Goal: Task Accomplishment & Management: Manage account settings

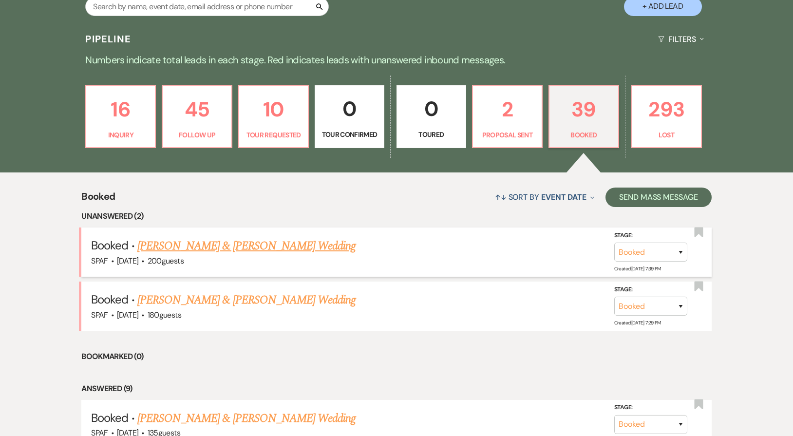
scroll to position [292, 0]
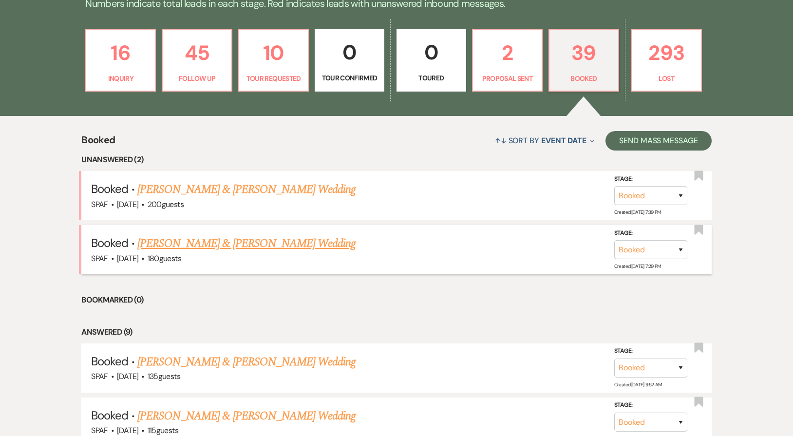
click at [262, 235] on link "[PERSON_NAME] & [PERSON_NAME] Wedding" at bounding box center [246, 244] width 218 height 18
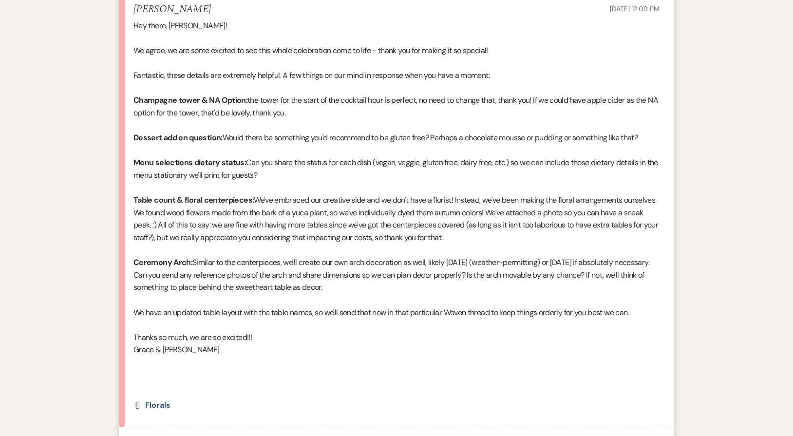
scroll to position [3360, 0]
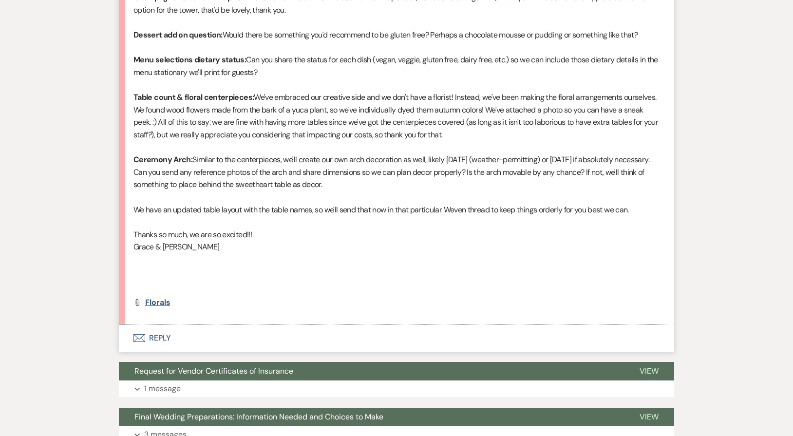
click at [158, 307] on span "Florals" at bounding box center [157, 302] width 25 height 10
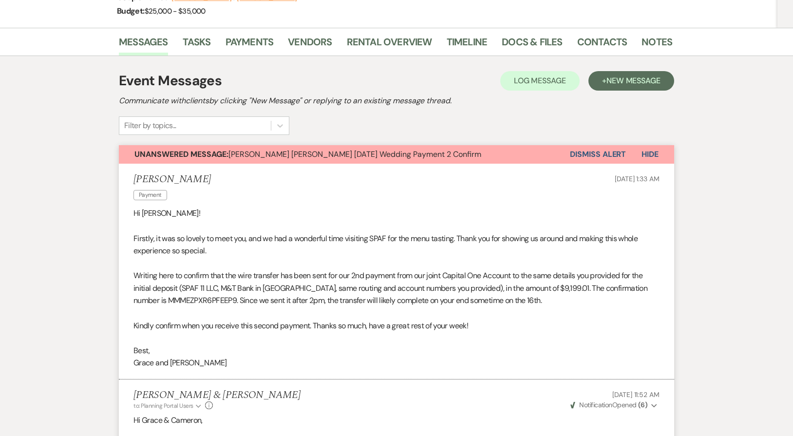
scroll to position [0, 0]
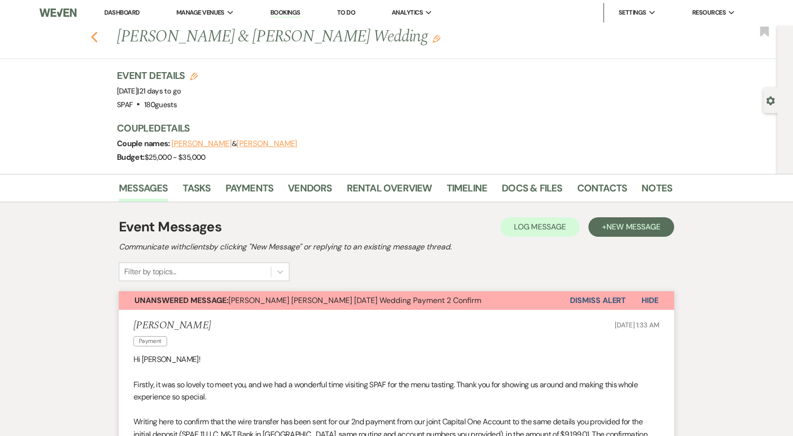
click at [98, 36] on icon "Previous" at bounding box center [94, 37] width 7 height 12
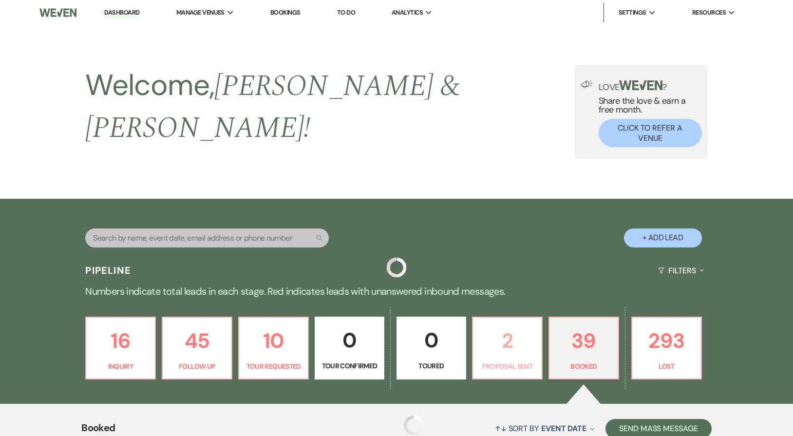
scroll to position [292, 0]
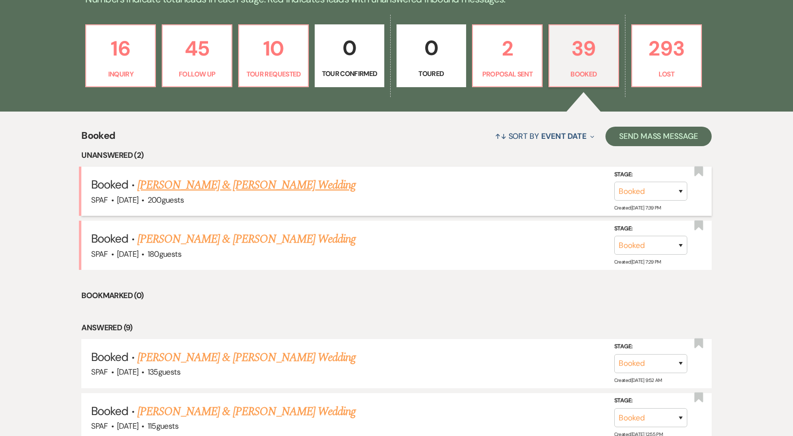
click at [237, 176] on link "[PERSON_NAME] & [PERSON_NAME] Wedding" at bounding box center [246, 185] width 218 height 18
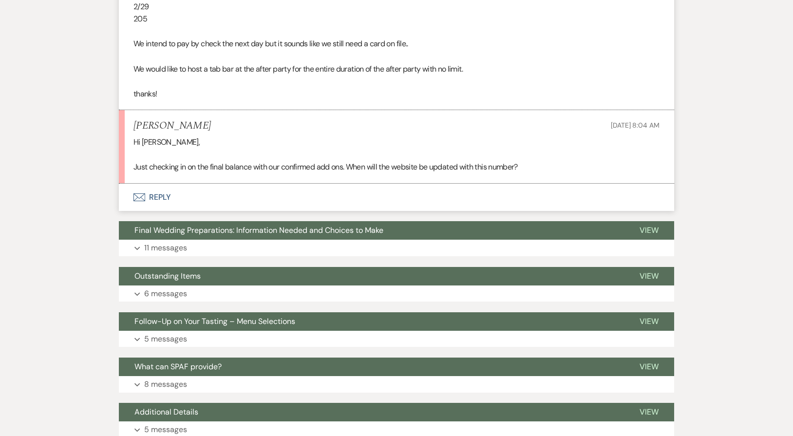
scroll to position [2289, 0]
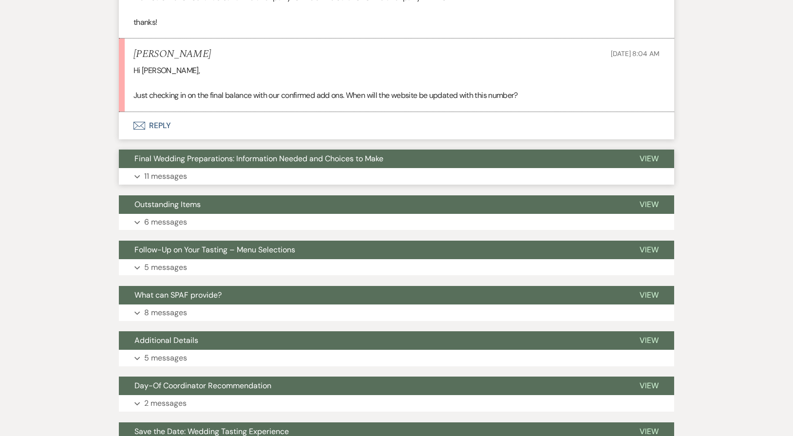
click at [198, 164] on span "Final Wedding Preparations: Information Needed and Choices to Make" at bounding box center [258, 158] width 249 height 10
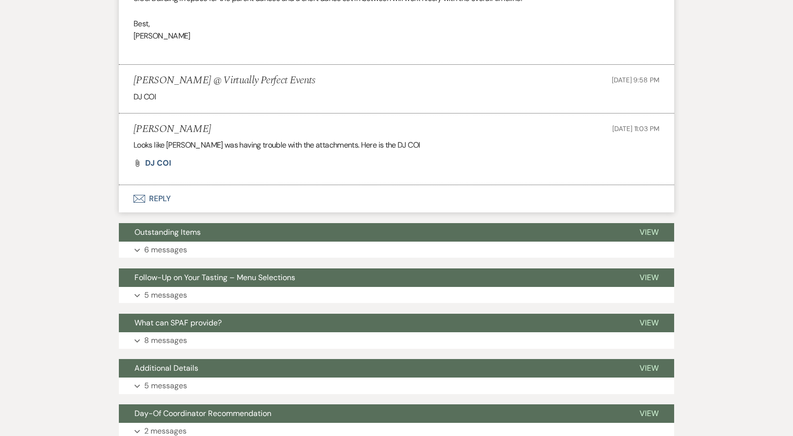
scroll to position [4870, 0]
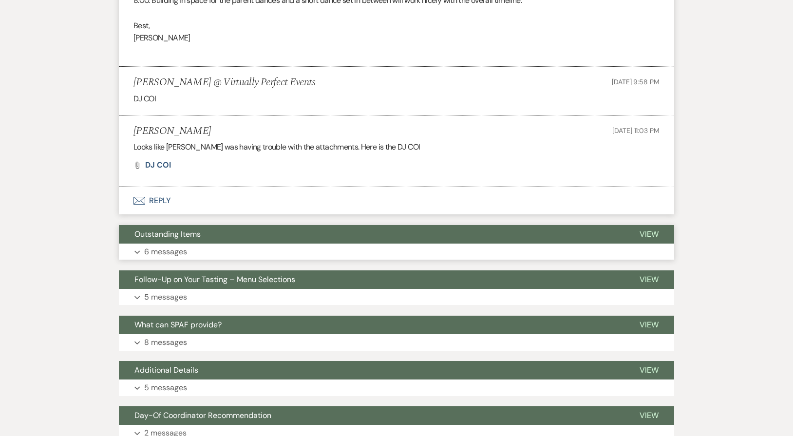
click at [203, 241] on button "Outstanding Items" at bounding box center [371, 234] width 505 height 19
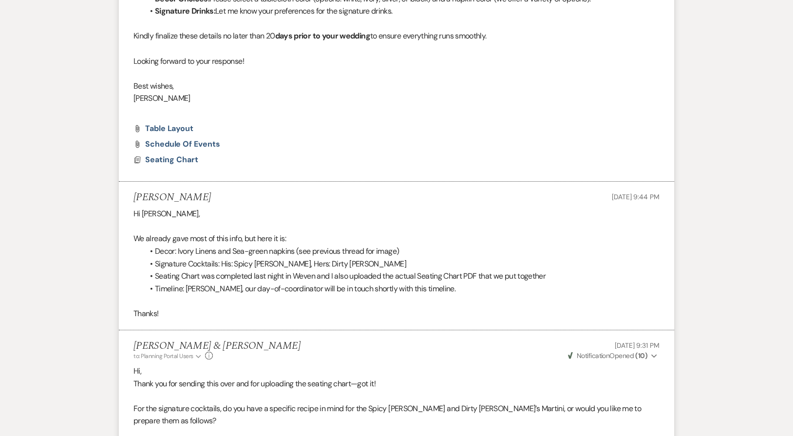
scroll to position [2728, 0]
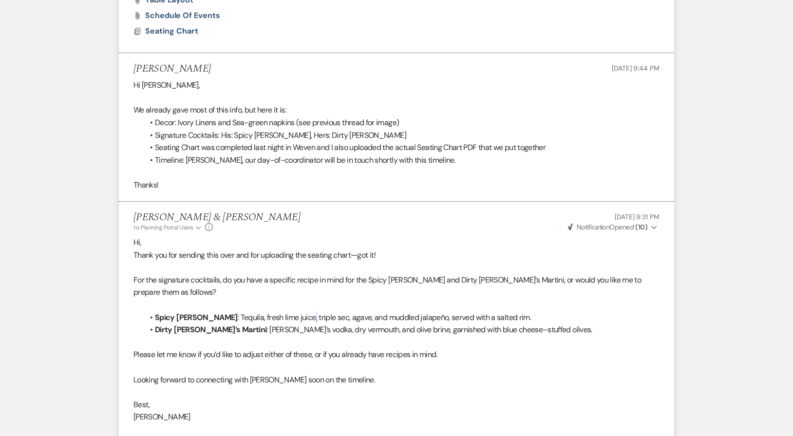
click at [286, 322] on span ": Tequila, fresh lime juice, triple sec, agave, and muddled jalapeño, served wi…" at bounding box center [384, 317] width 293 height 10
click at [277, 322] on span ": Tequila, fresh lime juice, triple sec, agave, and muddled jalapeño, served wi…" at bounding box center [384, 317] width 293 height 10
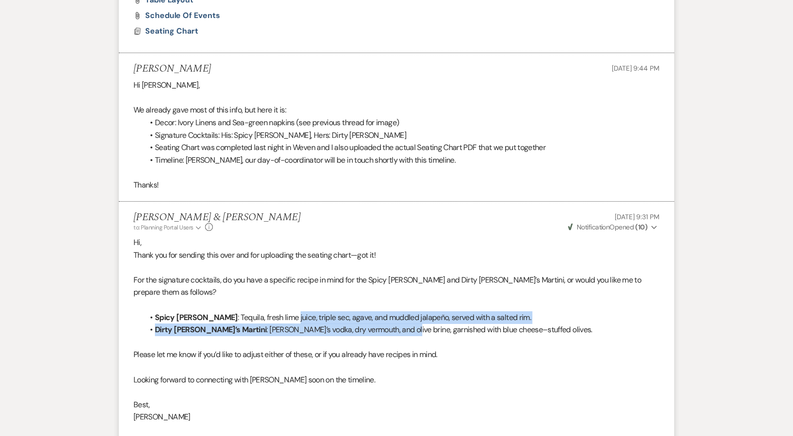
drag, startPoint x: 277, startPoint y: 330, endPoint x: 344, endPoint y: 341, distance: 68.1
click at [344, 336] on ul "Spicy [PERSON_NAME] : Tequila, fresh lime juice, triple sec, agave, and muddled…" at bounding box center [401, 323] width 516 height 25
click at [344, 335] on span ": [PERSON_NAME]’s vodka, dry vermouth, and olive brine, garnished with blue che…" at bounding box center [428, 329] width 325 height 10
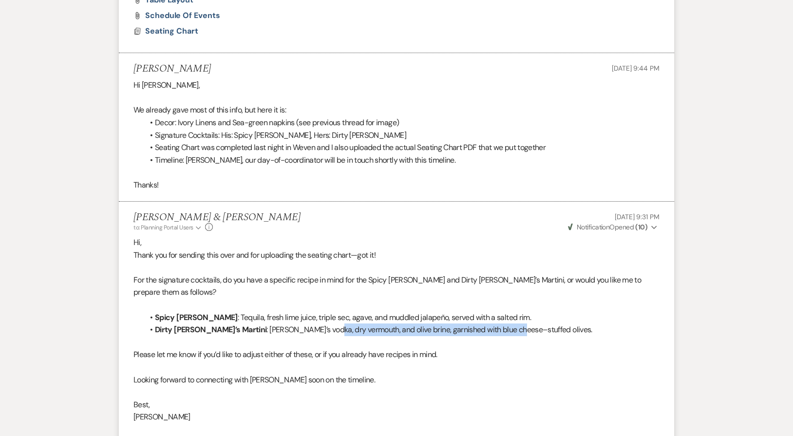
drag, startPoint x: 280, startPoint y: 341, endPoint x: 471, endPoint y: 343, distance: 190.9
click at [471, 335] on span ": [PERSON_NAME]’s vodka, dry vermouth, and olive brine, garnished with blue che…" at bounding box center [428, 329] width 325 height 10
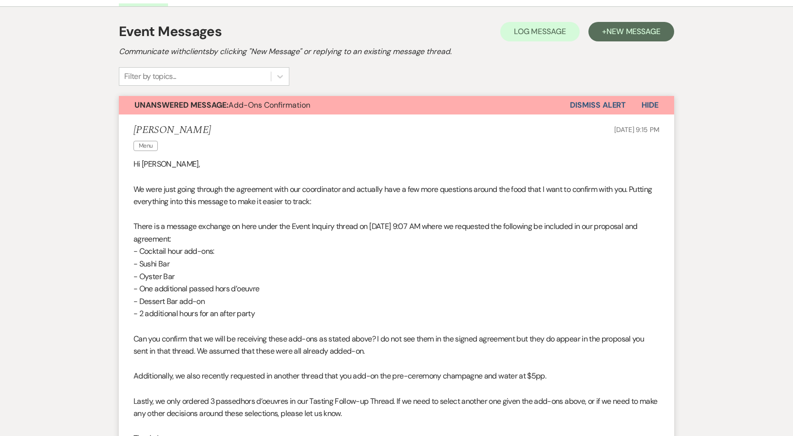
scroll to position [0, 0]
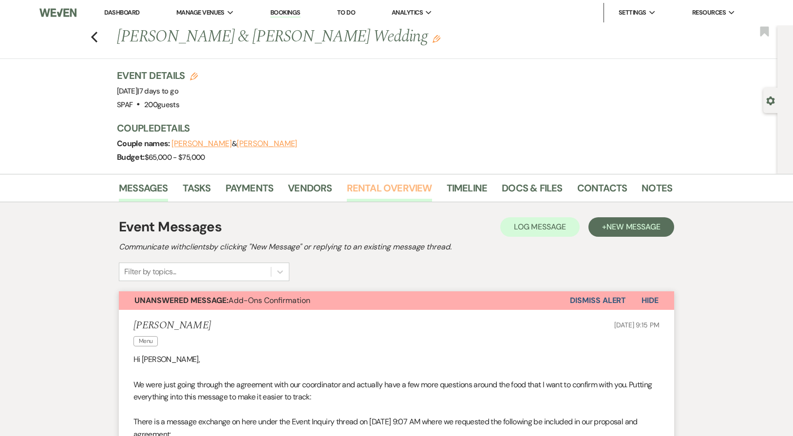
click at [361, 186] on link "Rental Overview" at bounding box center [389, 190] width 85 height 21
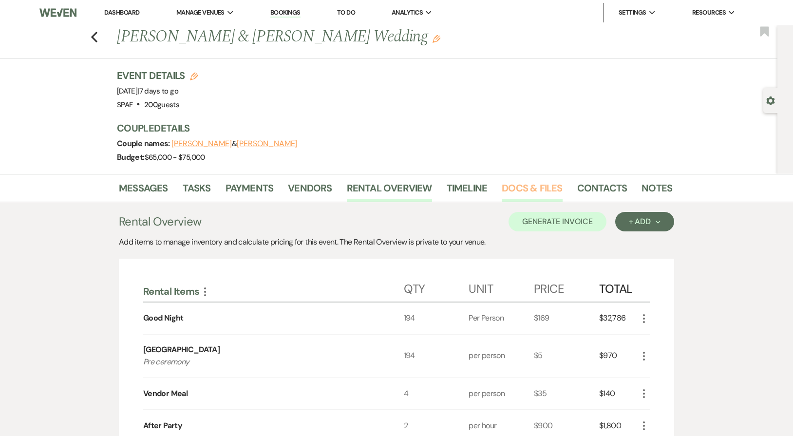
click at [539, 192] on link "Docs & Files" at bounding box center [532, 190] width 60 height 21
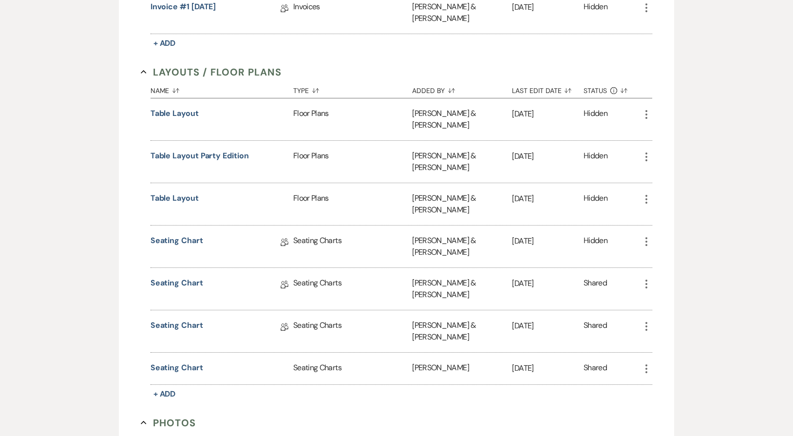
scroll to position [487, 0]
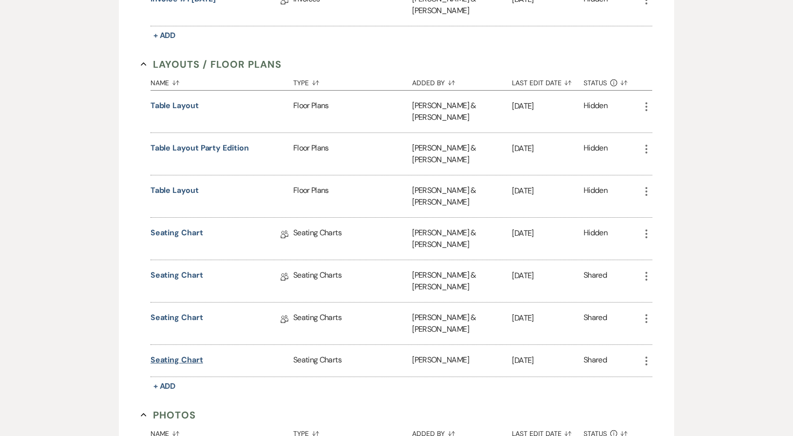
click at [175, 354] on button "Seating Chart" at bounding box center [176, 360] width 53 height 12
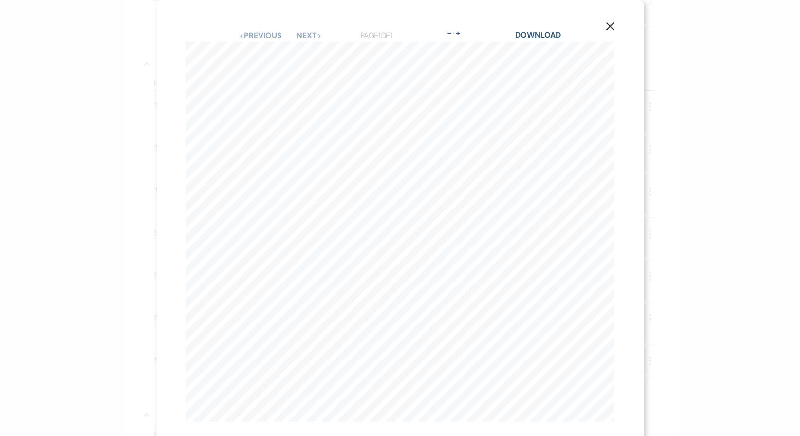
click at [531, 34] on link "Download" at bounding box center [537, 35] width 45 height 10
click at [606, 24] on use "button" at bounding box center [610, 26] width 8 height 8
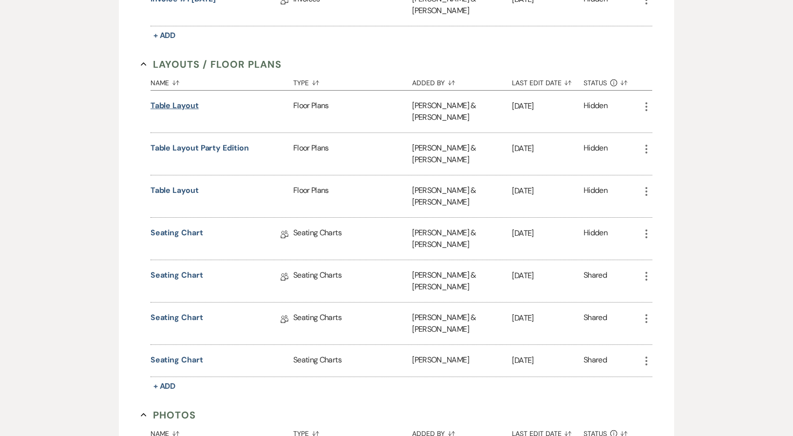
click at [186, 100] on button "Table Layout" at bounding box center [174, 106] width 48 height 12
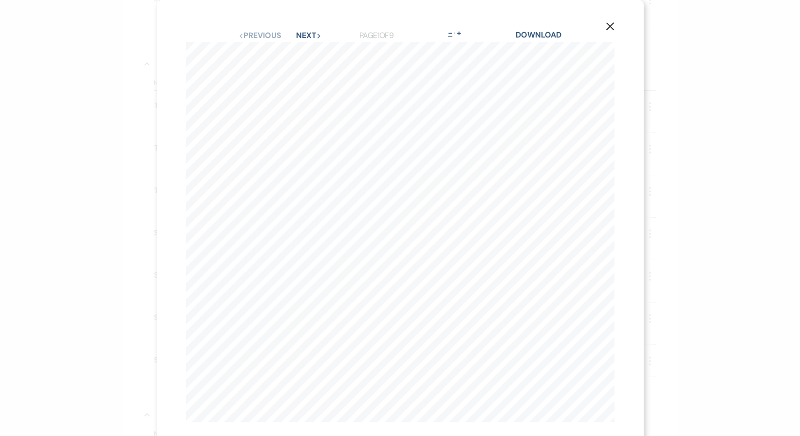
click at [449, 31] on button "-" at bounding box center [451, 33] width 8 height 8
click at [449, 31] on div "X Previous Previous Next Next Page 1 of 9 - Zoom + Download Table Layout" at bounding box center [400, 218] width 800 height 436
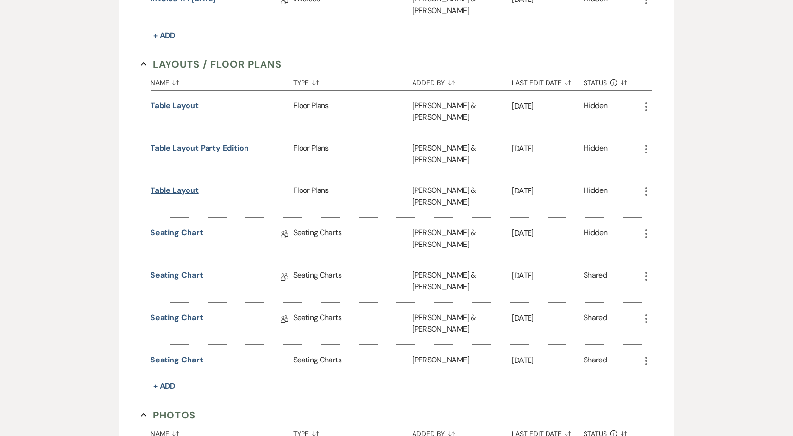
click at [186, 185] on button "Table Layout" at bounding box center [174, 191] width 48 height 12
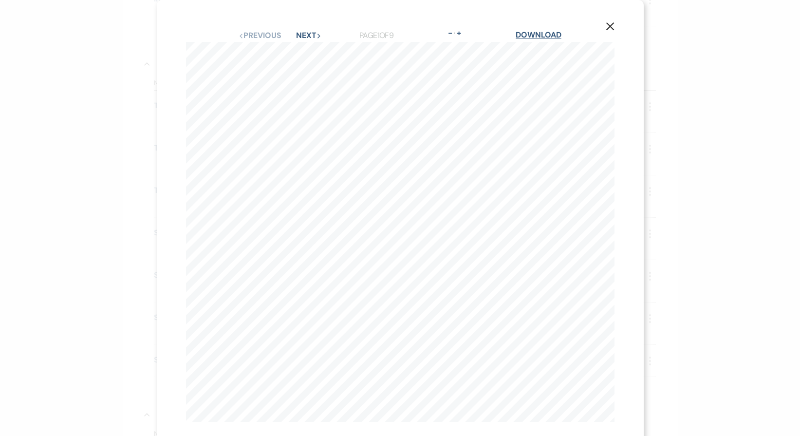
click at [530, 33] on link "Download" at bounding box center [538, 35] width 45 height 10
drag, startPoint x: 595, startPoint y: 22, endPoint x: 599, endPoint y: 23, distance: 5.0
click at [595, 23] on div "X Previous Previous Next Next Page 1 of 9 - Zoom + Download Table Layout" at bounding box center [400, 225] width 487 height 451
click at [603, 23] on button "X" at bounding box center [610, 26] width 15 height 17
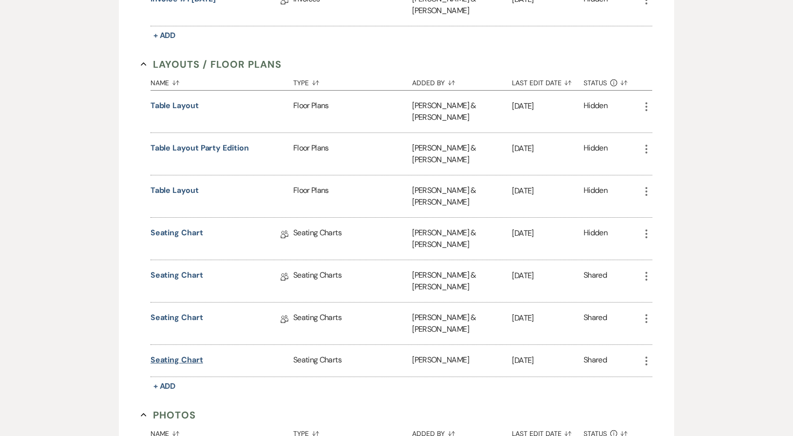
click at [178, 354] on button "Seating Chart" at bounding box center [176, 360] width 53 height 12
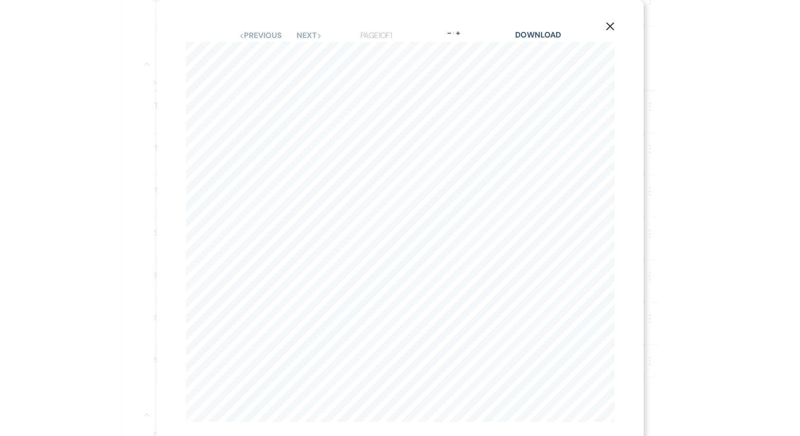
click at [79, 205] on div "X Previous Previous Next Next Page 1 of 1 - Zoom + Download [PERSON_NAME] & [PE…" at bounding box center [400, 218] width 800 height 436
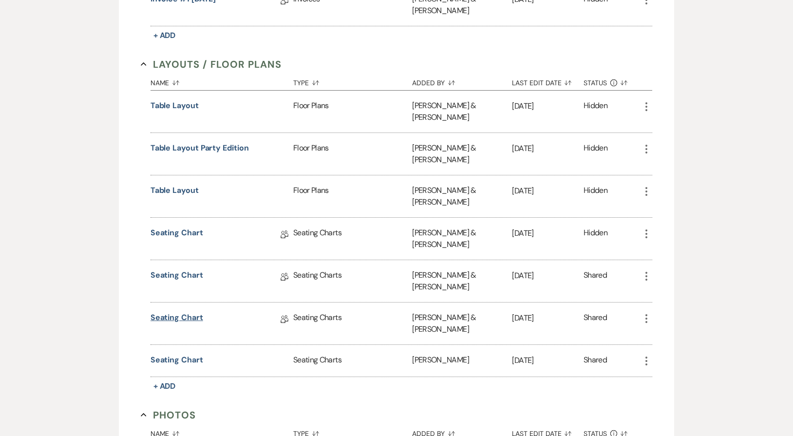
click at [188, 312] on link "Seating Chart" at bounding box center [176, 319] width 53 height 15
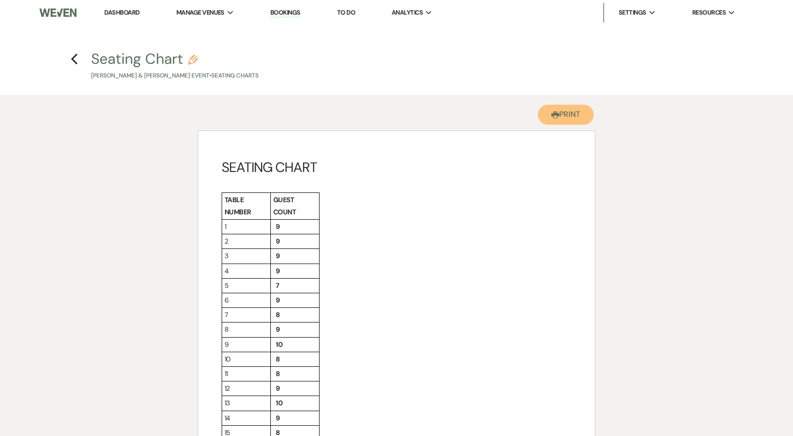
click at [563, 117] on button "Printer Print" at bounding box center [566, 115] width 56 height 20
